Goal: Transaction & Acquisition: Purchase product/service

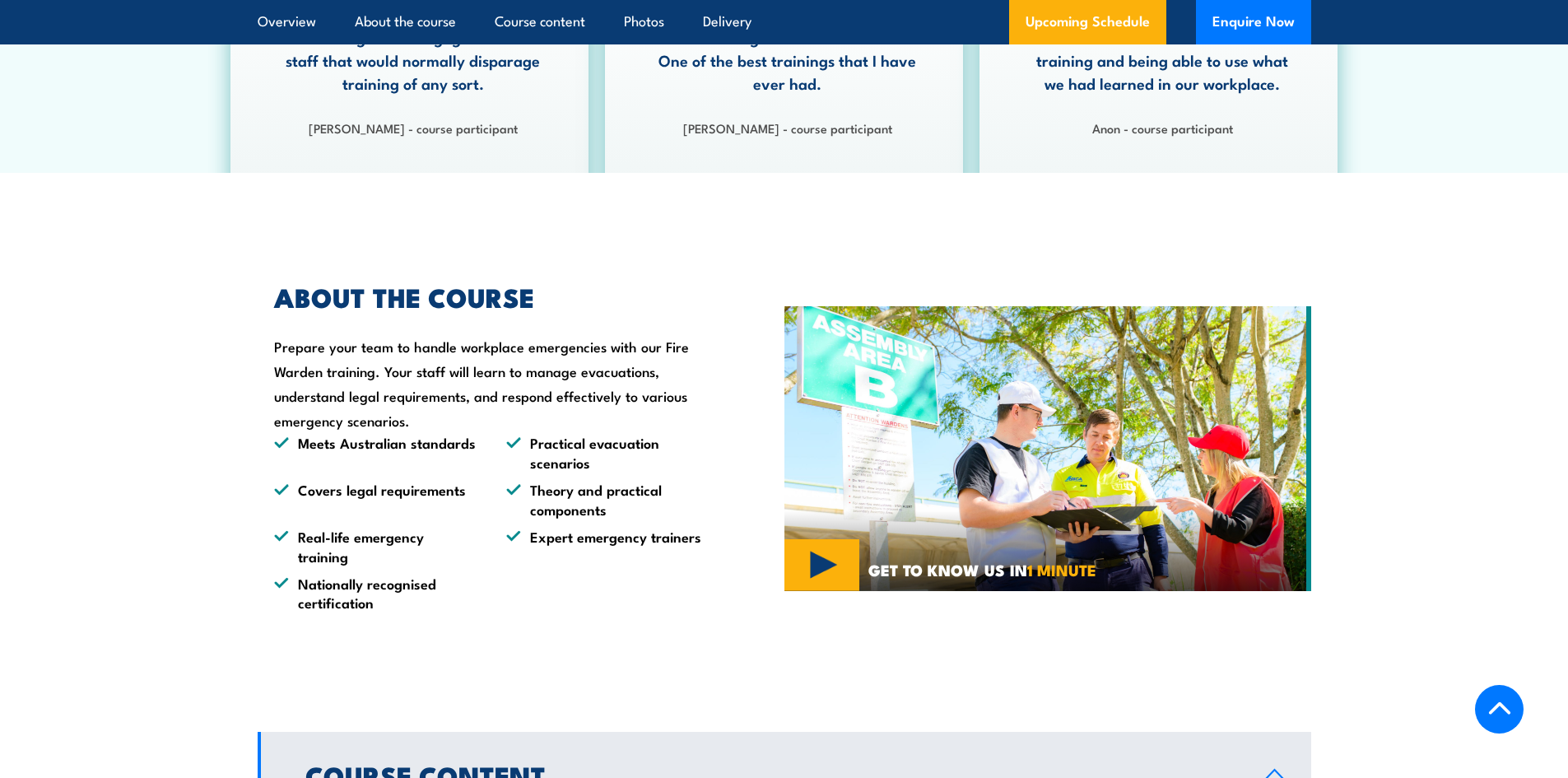
scroll to position [989, 0]
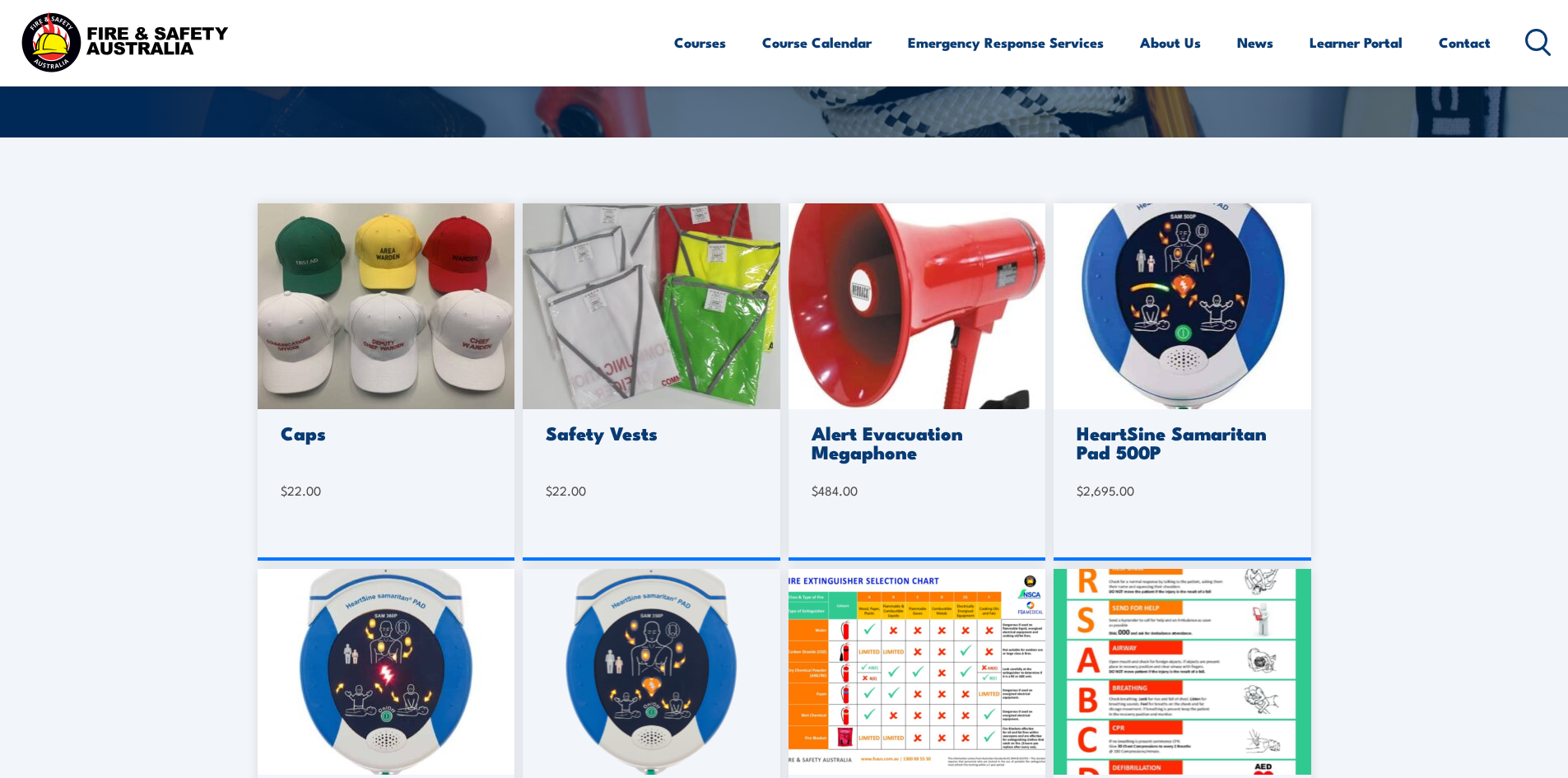
scroll to position [330, 0]
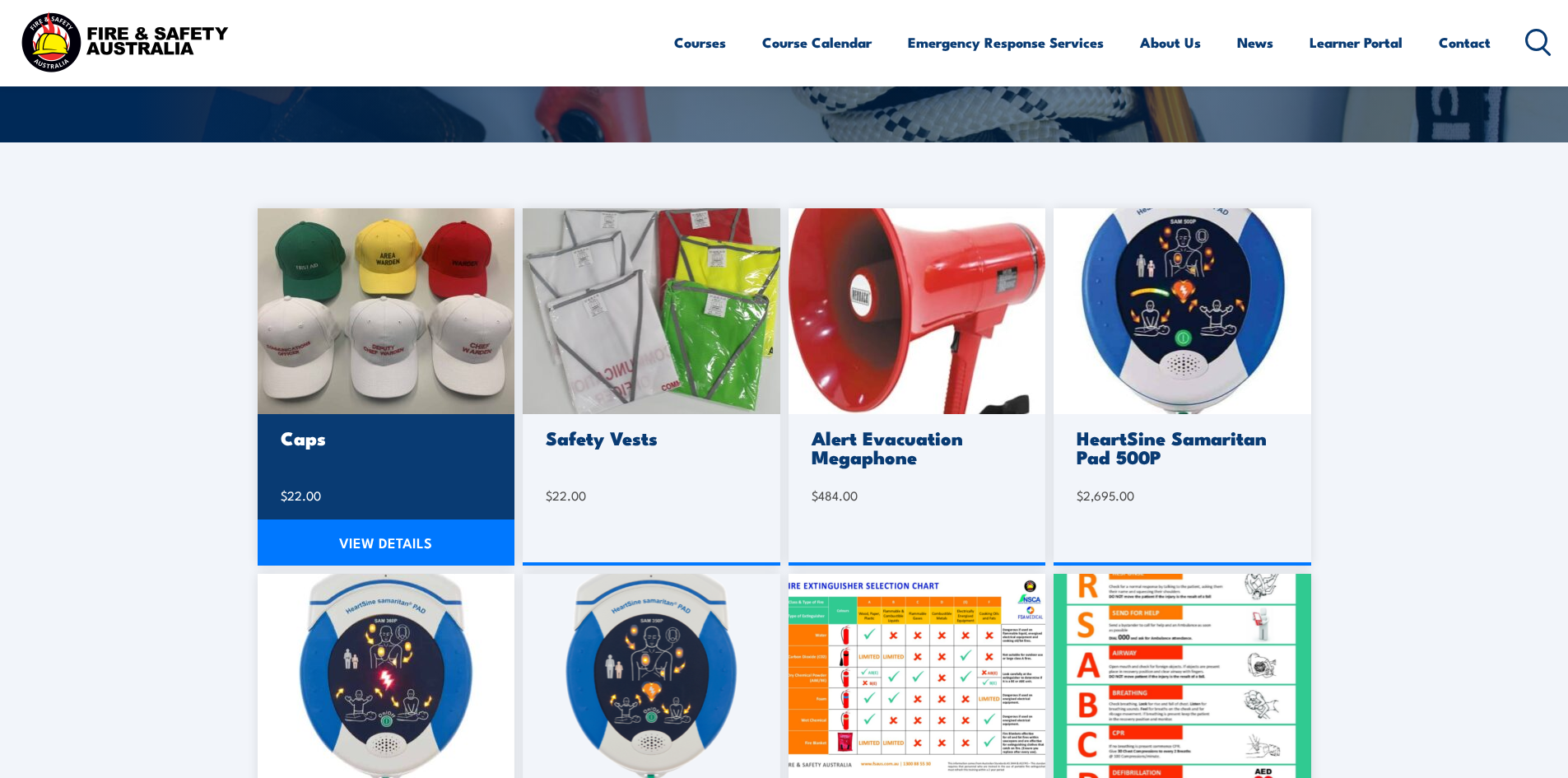
click at [368, 369] on img at bounding box center [386, 311] width 257 height 206
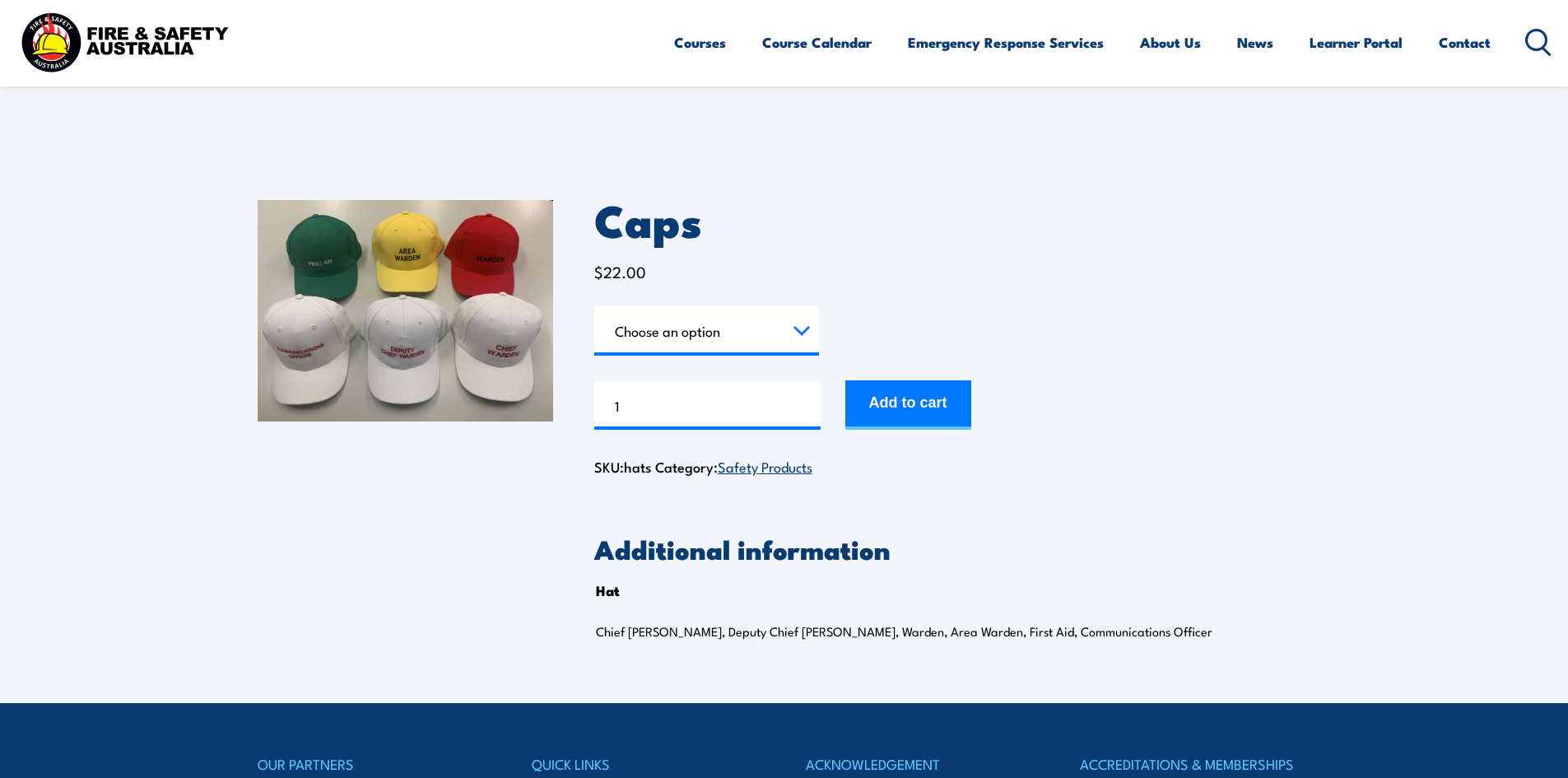
click at [633, 336] on select "Choose an option Chief [PERSON_NAME] Deputy Chief Warden Warden Area Warden Fir…" at bounding box center [707, 331] width 225 height 50
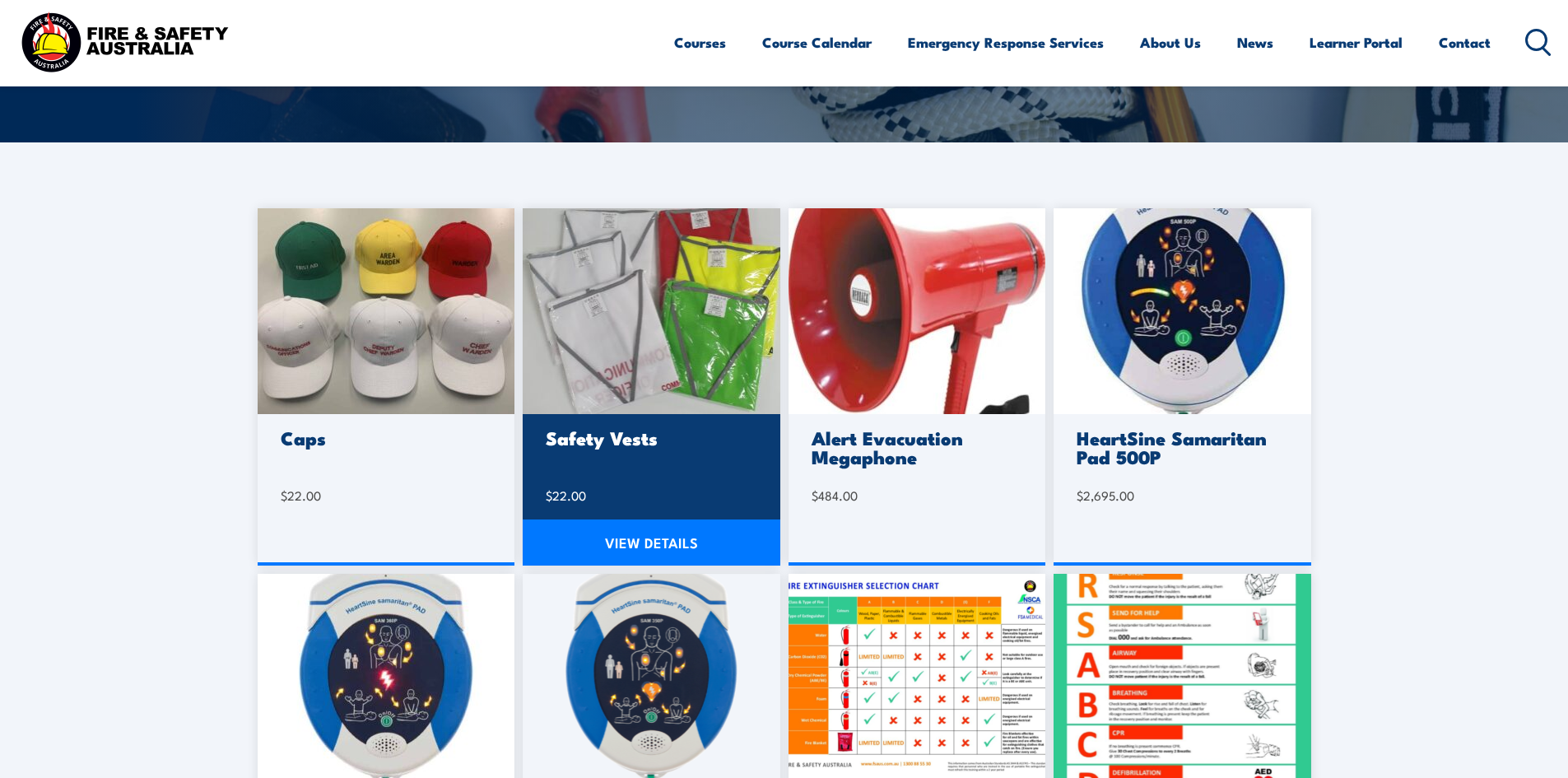
click at [616, 308] on img at bounding box center [651, 311] width 257 height 206
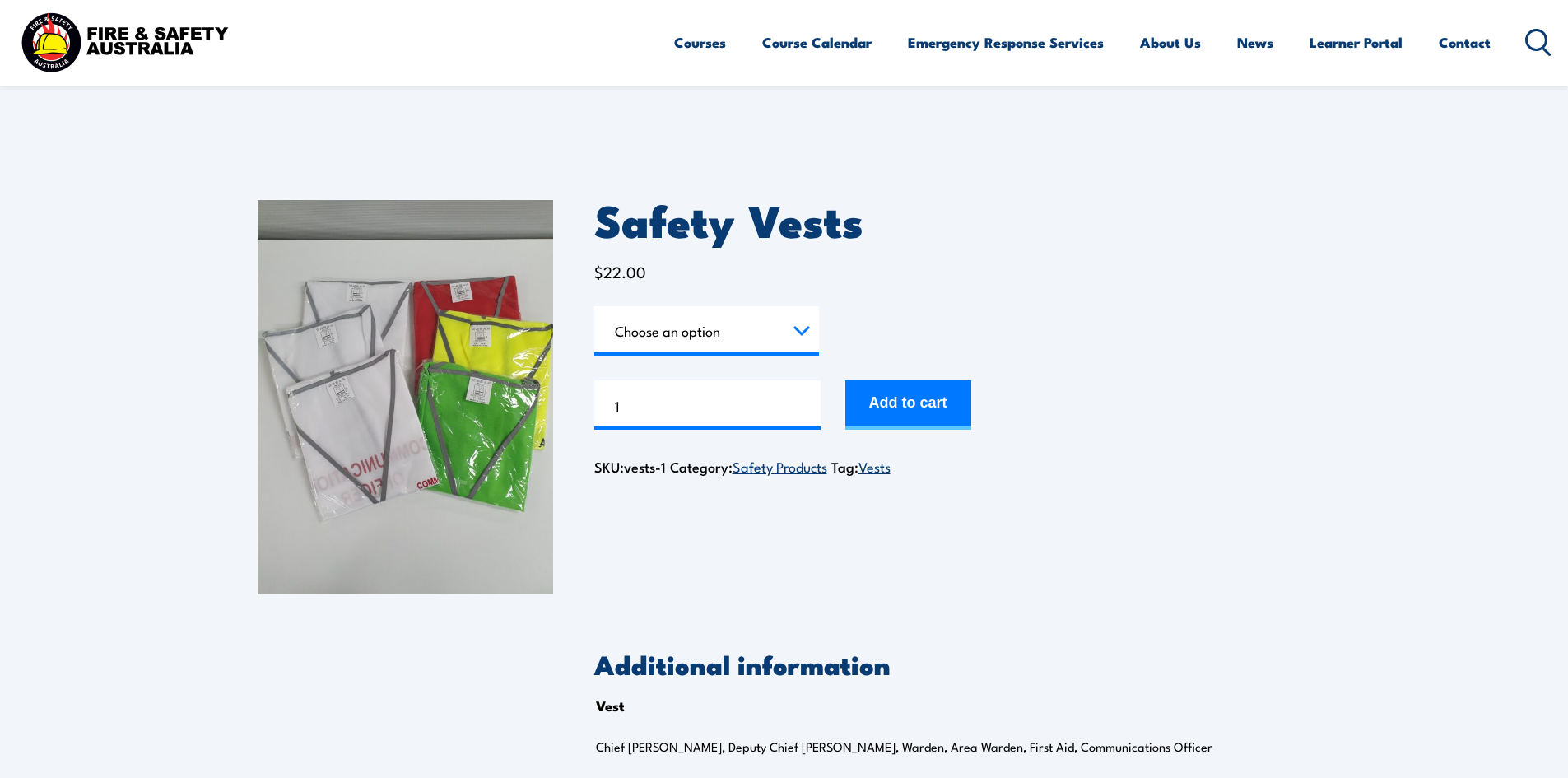
click at [663, 324] on select "Choose an option Chief [PERSON_NAME] Deputy Chief Warden Warden Area Warden Fir…" at bounding box center [707, 331] width 225 height 50
click at [672, 336] on select "Choose an option Chief [PERSON_NAME] Deputy Chief Warden Warden Area Warden Fir…" at bounding box center [707, 331] width 225 height 50
click at [594, 306] on select "Choose an option Chief [PERSON_NAME] Deputy Chief Warden Warden Area Warden Fir…" at bounding box center [707, 331] width 225 height 50
select select "Area Warden"
